Goal: Information Seeking & Learning: Check status

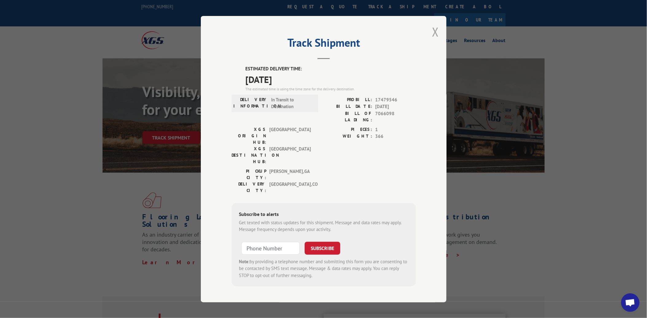
click at [438, 39] on button "Close modal" at bounding box center [435, 32] width 7 height 16
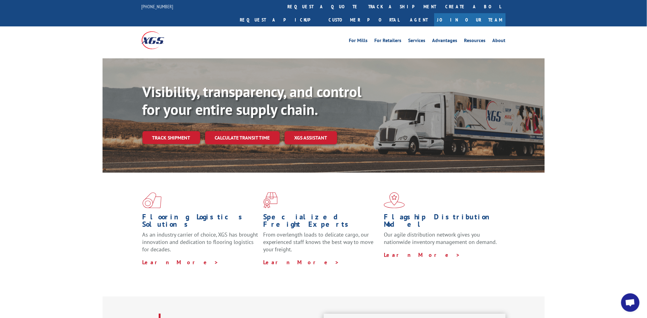
click at [364, 5] on link "track a shipment" at bounding box center [402, 6] width 77 height 13
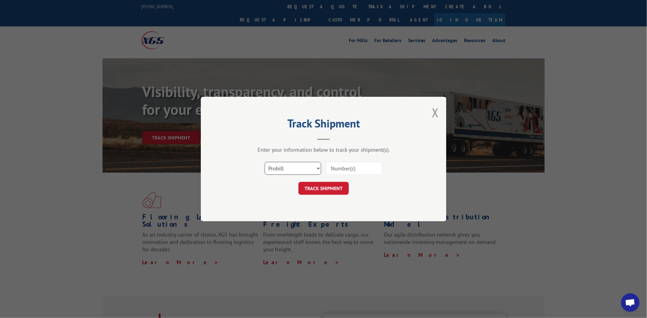
click at [298, 173] on select "Select category... Probill BOL PO" at bounding box center [293, 168] width 57 height 13
click at [265, 162] on select "Select category... Probill BOL PO" at bounding box center [293, 168] width 57 height 13
click at [277, 174] on select "Select category... Probill BOL PO" at bounding box center [293, 168] width 57 height 13
select select "po"
click at [265, 162] on select "Select category... Probill BOL PO" at bounding box center [293, 168] width 57 height 13
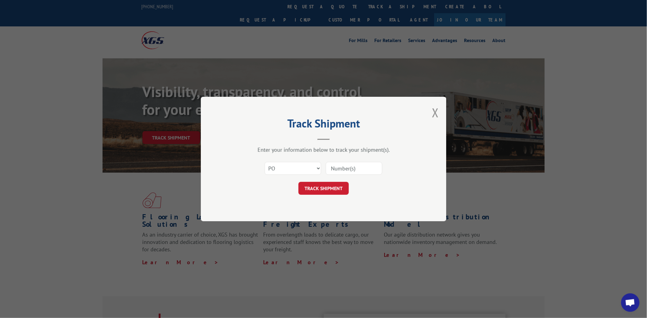
click at [329, 168] on input at bounding box center [354, 168] width 57 height 13
paste input "24505142"
type input "24505142"
click at [329, 197] on div "Track Shipment Enter your information below to track your shipment(s). Select c…" at bounding box center [324, 159] width 246 height 124
click at [327, 189] on button "TRACK SHIPMENT" at bounding box center [324, 188] width 50 height 13
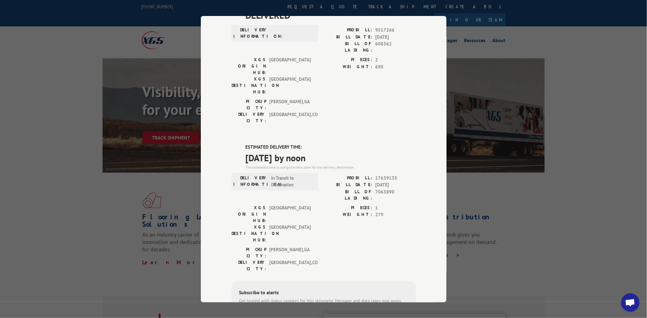
scroll to position [88, 0]
